Goal: Information Seeking & Learning: Learn about a topic

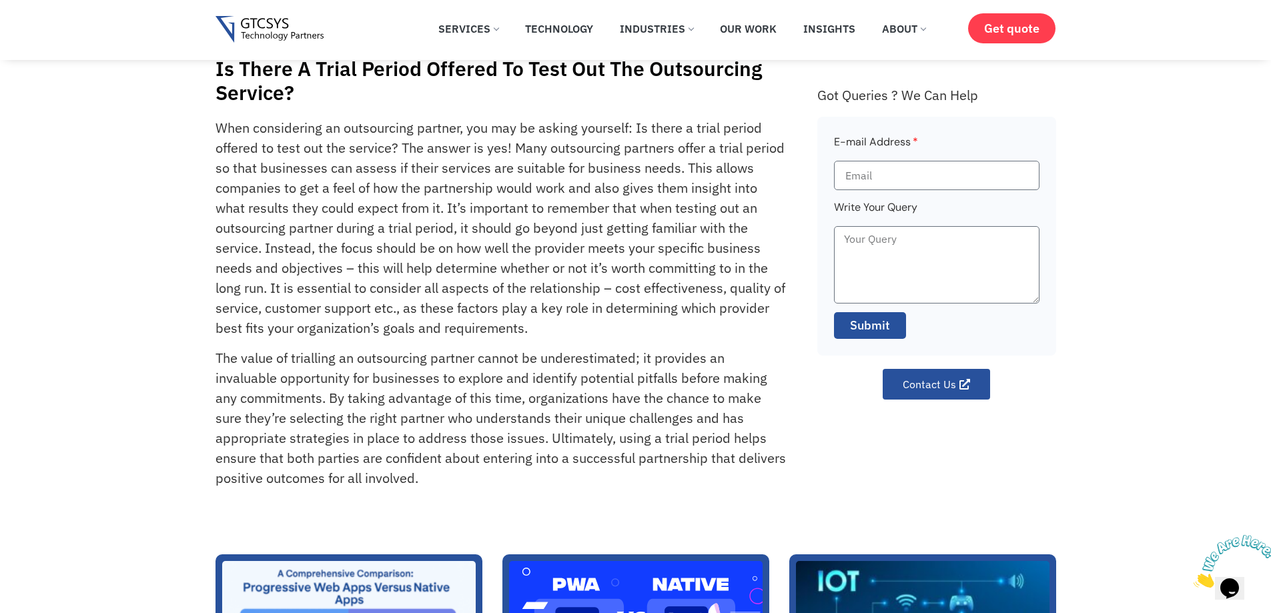
scroll to position [133, 0]
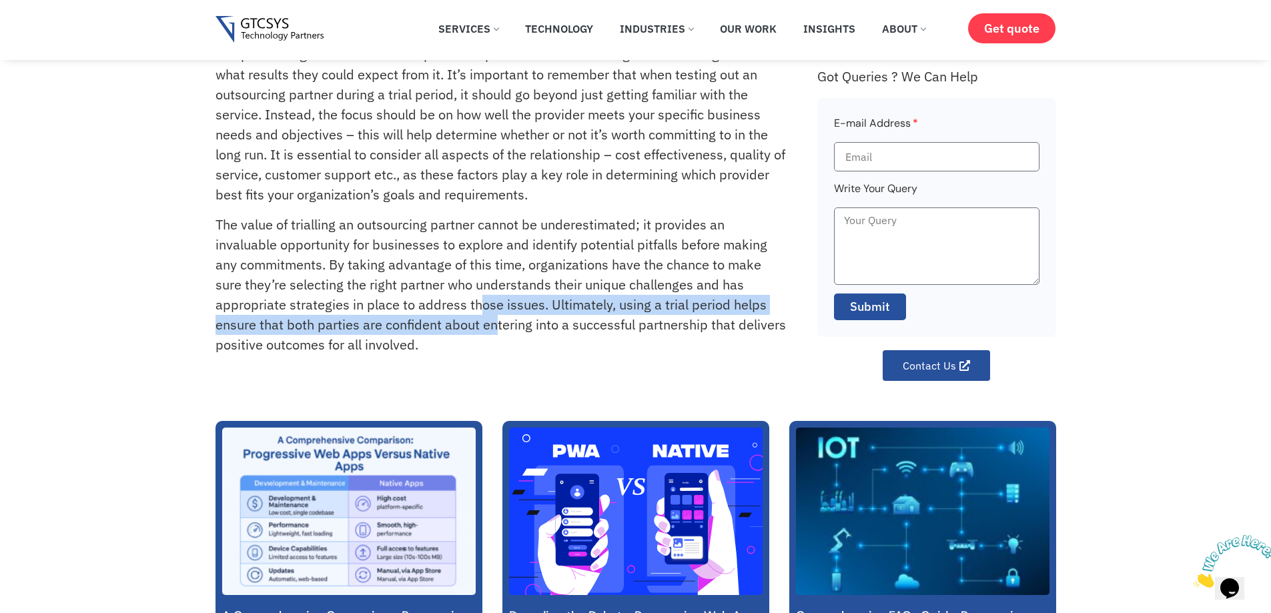
click at [497, 316] on p "The value of trialling an outsourcing partner cannot be underestimated; it prov…" at bounding box center [502, 285] width 572 height 140
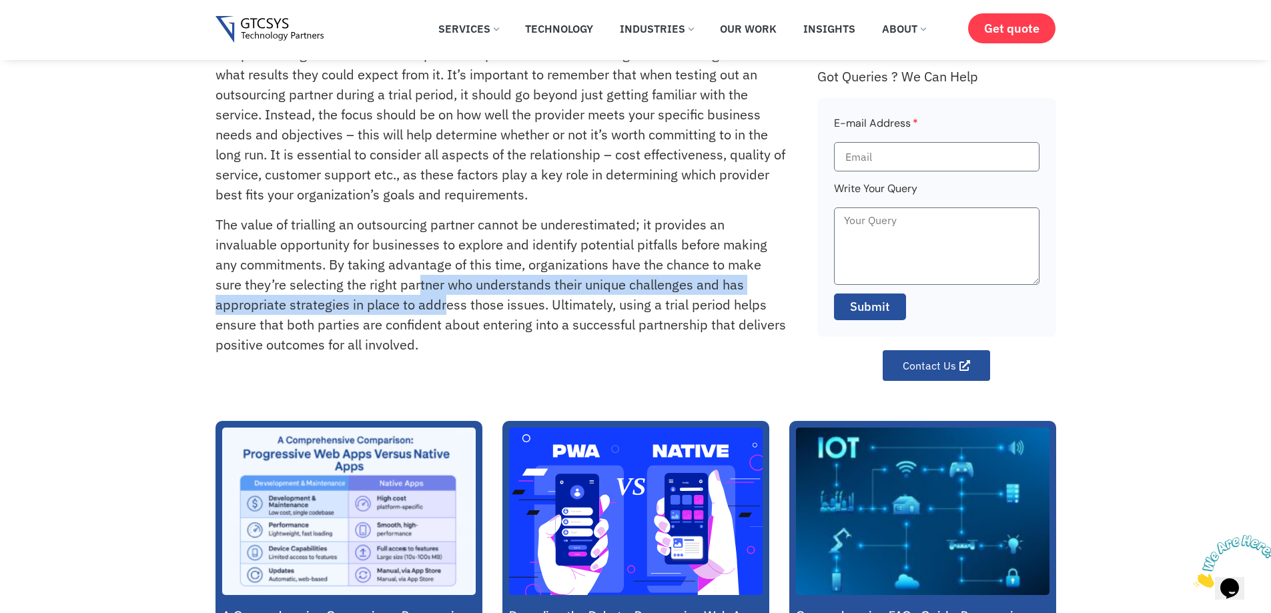
drag, startPoint x: 420, startPoint y: 288, endPoint x: 446, endPoint y: 299, distance: 28.4
click at [446, 299] on p "The value of trialling an outsourcing partner cannot be underestimated; it prov…" at bounding box center [502, 285] width 572 height 140
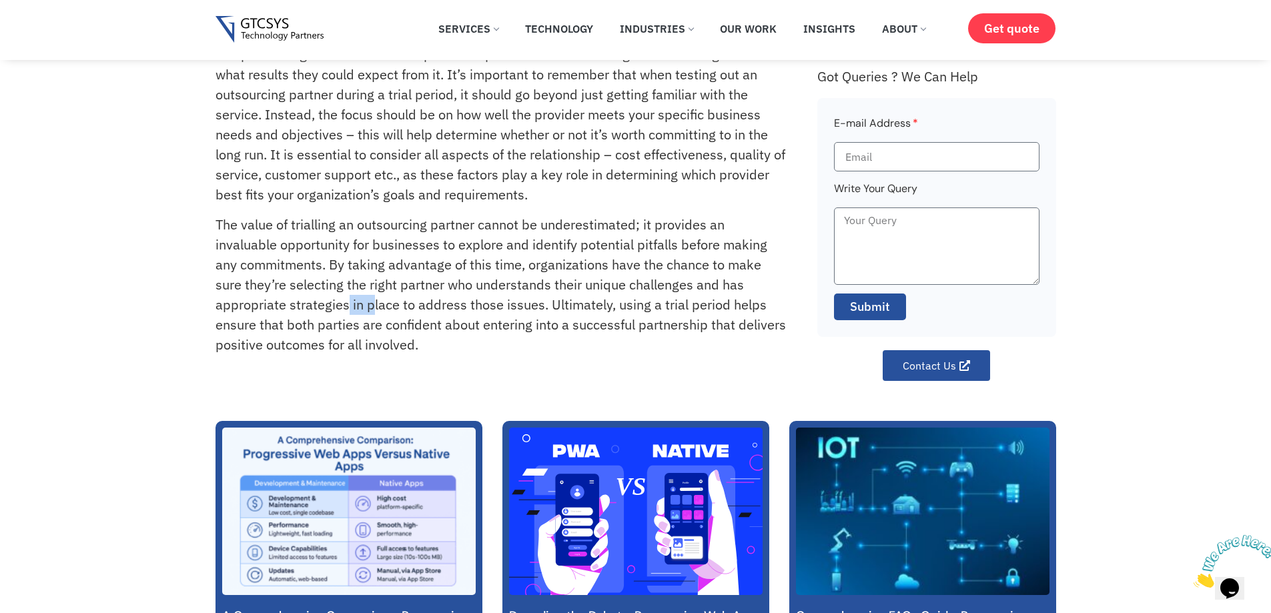
click at [373, 309] on p "The value of trialling an outsourcing partner cannot be underestimated; it prov…" at bounding box center [502, 285] width 572 height 140
drag, startPoint x: 358, startPoint y: 312, endPoint x: 364, endPoint y: 314, distance: 6.8
click at [364, 314] on p "The value of trialling an outsourcing partner cannot be underestimated; it prov…" at bounding box center [502, 285] width 572 height 140
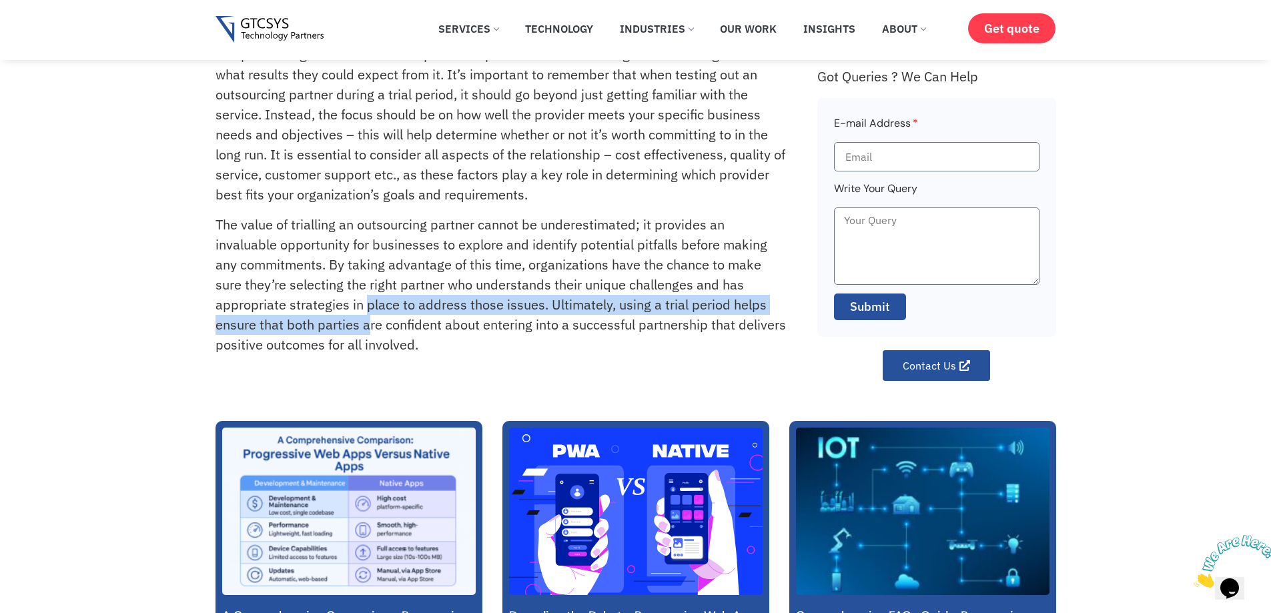
drag, startPoint x: 364, startPoint y: 314, endPoint x: 372, endPoint y: 315, distance: 7.5
click at [372, 315] on p "The value of trialling an outsourcing partner cannot be underestimated; it prov…" at bounding box center [502, 285] width 572 height 140
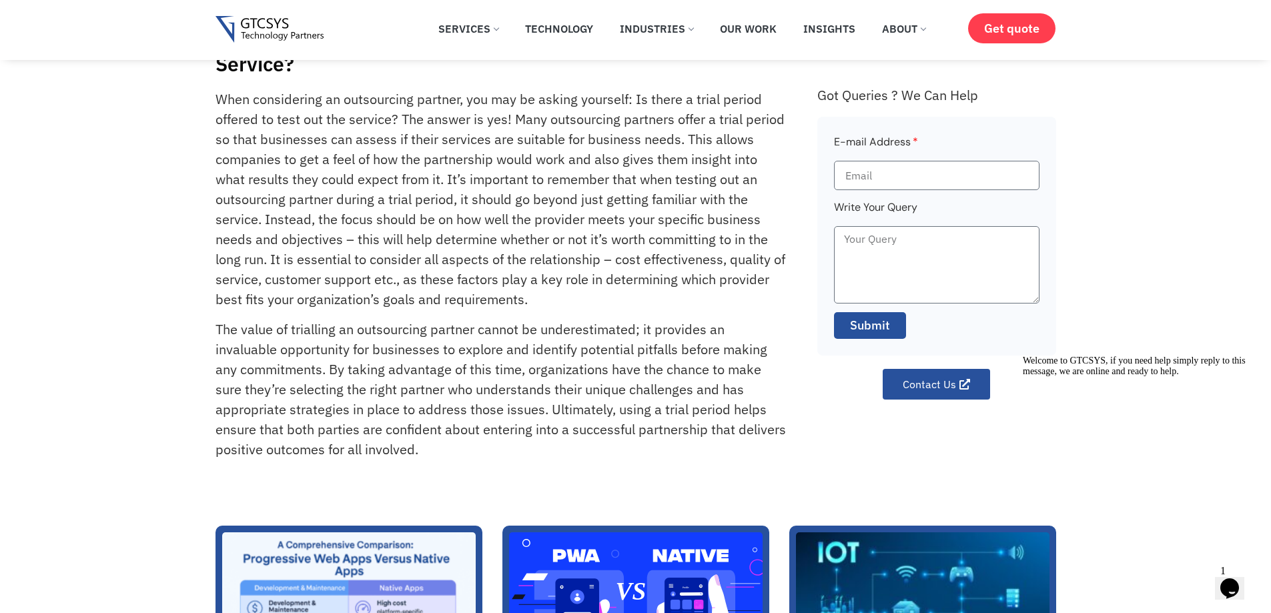
scroll to position [0, 0]
